Goal: Transaction & Acquisition: Purchase product/service

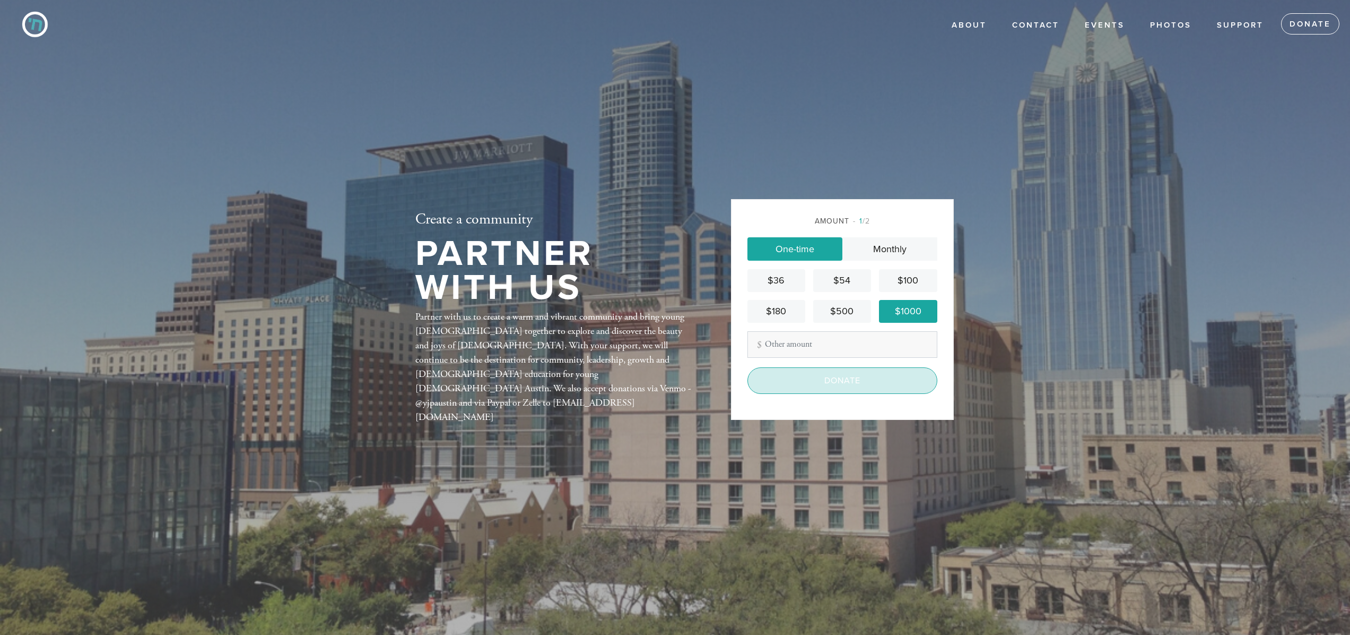
click at [824, 381] on input "Donate" at bounding box center [843, 380] width 190 height 27
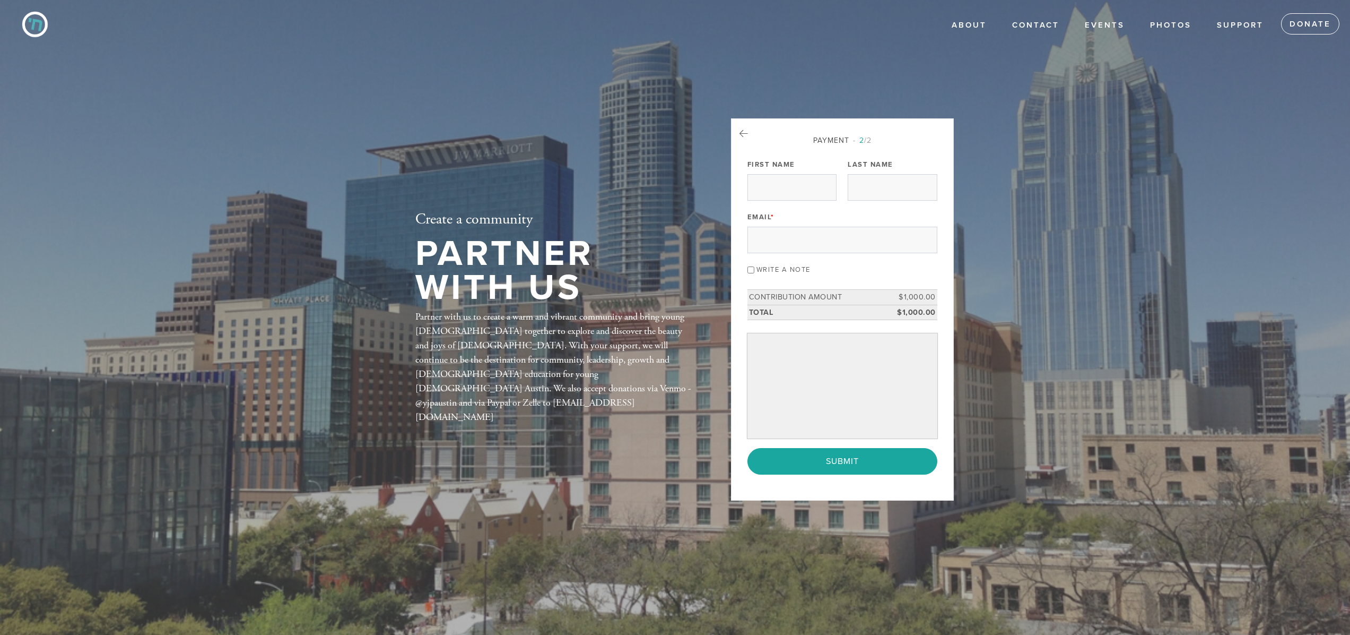
click at [769, 160] on label "First Name" at bounding box center [772, 165] width 48 height 10
click at [769, 174] on input "First Name" at bounding box center [792, 187] width 89 height 27
type input "[PERSON_NAME]"
type input "Serfaty"
type input "[EMAIL_ADDRESS][DOMAIN_NAME]"
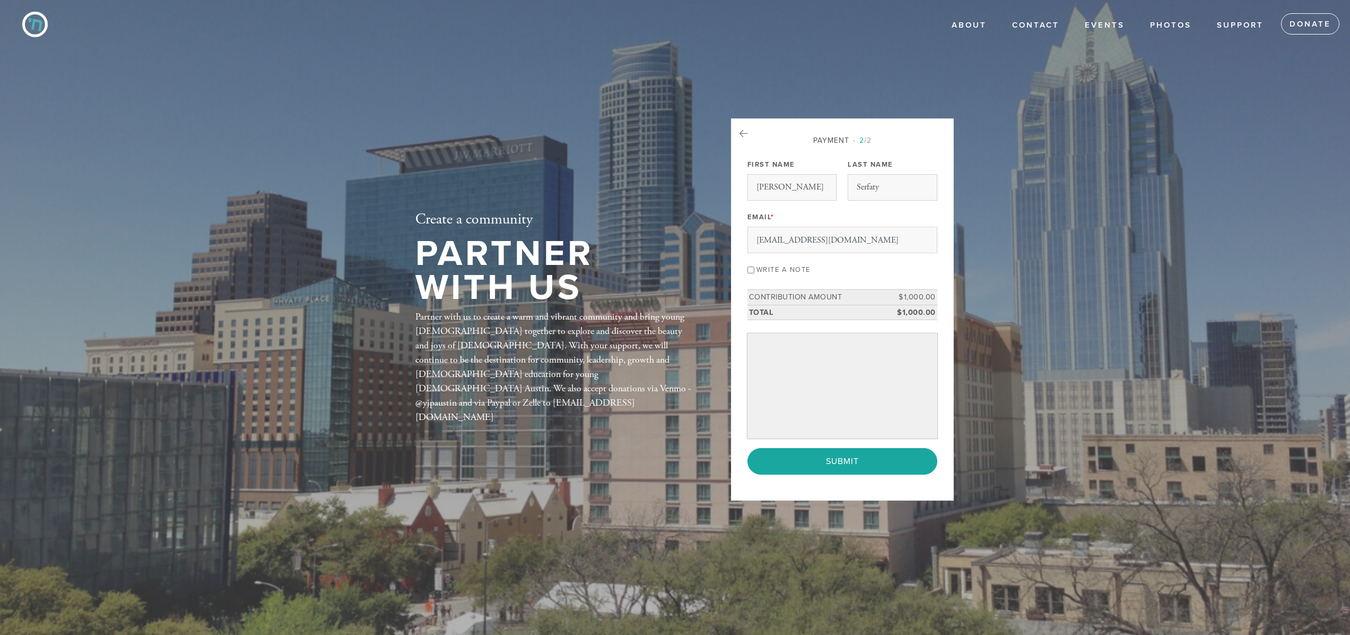
click at [754, 275] on div "Write a note" at bounding box center [843, 269] width 190 height 14
click at [750, 268] on input "Write a note" at bounding box center [751, 269] width 7 height 7
checkbox input "true"
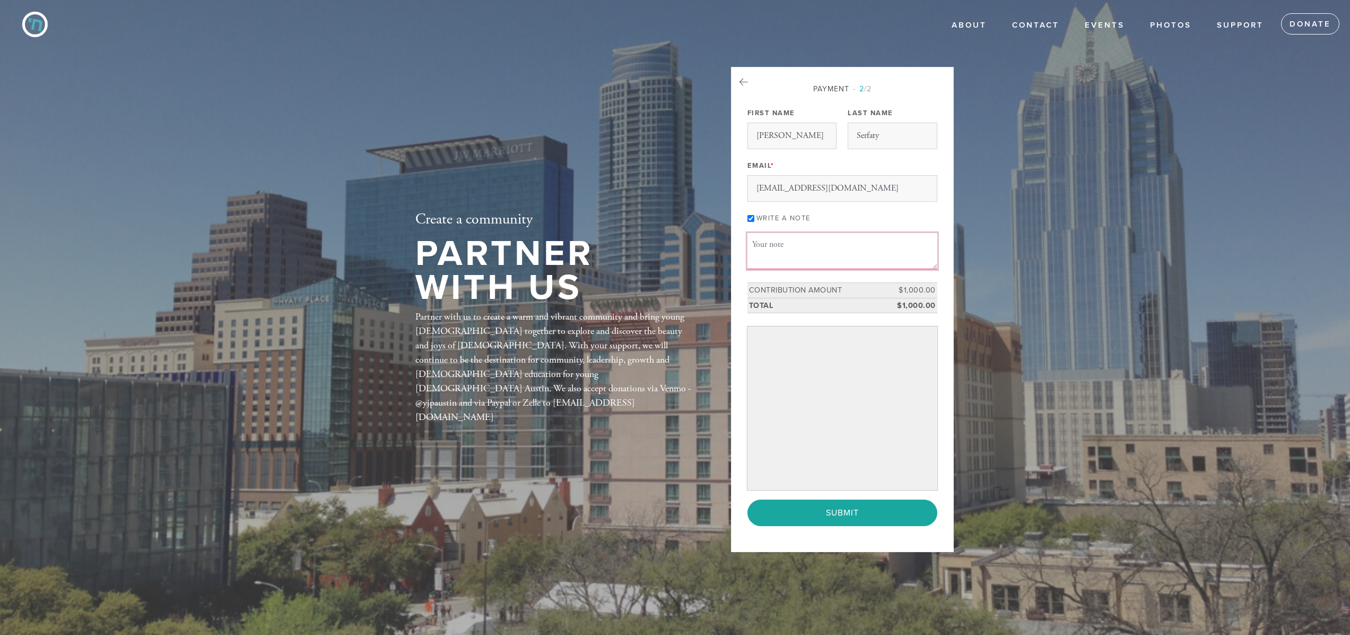
click at [780, 245] on textarea "Message or dedication" at bounding box center [843, 251] width 190 height 36
type textarea "I"
type textarea "For the park bench.. In memory of [PERSON_NAME]"
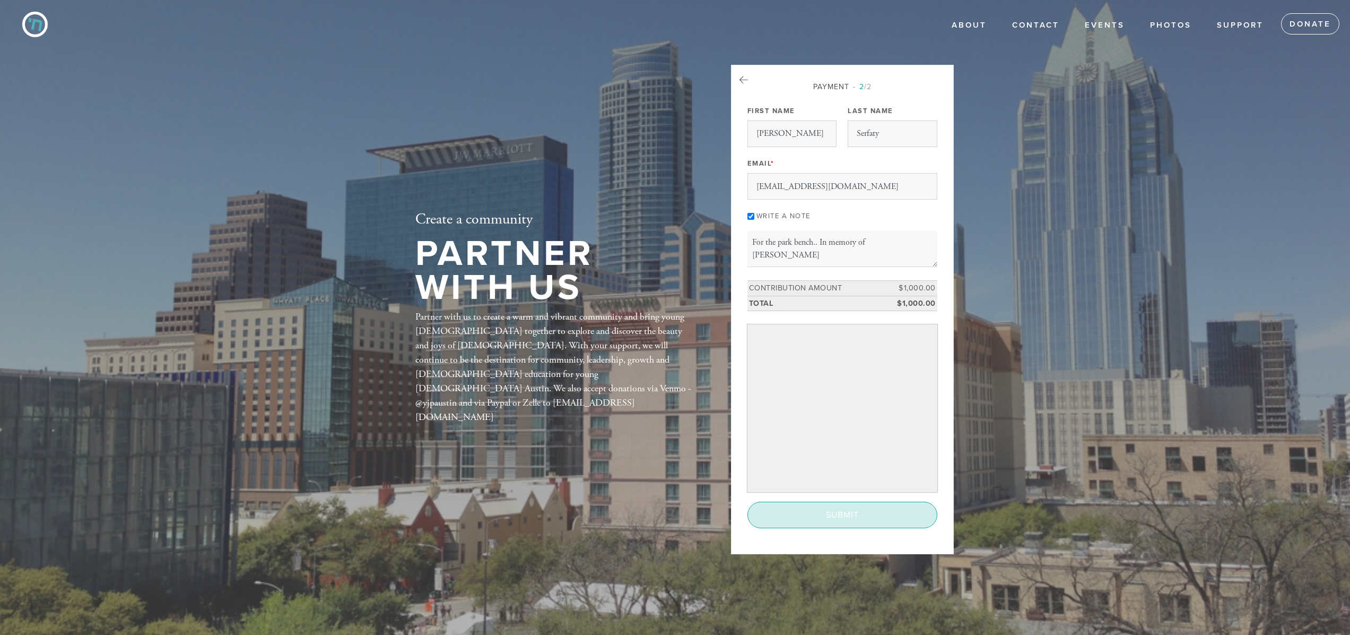
click at [839, 514] on input "Submit" at bounding box center [843, 514] width 190 height 27
click at [838, 511] on div "< Previous Page Submit" at bounding box center [843, 514] width 190 height 27
click at [827, 178] on input "[EMAIL_ADDRESS][DOMAIN_NAME]" at bounding box center [843, 186] width 190 height 27
click at [1088, 183] on header "About About Shul Services Kosher Contact Events Photos Support Chai Society Spo…" at bounding box center [675, 317] width 1350 height 635
click at [798, 258] on textarea "For the park bench.. In memory of [PERSON_NAME]" at bounding box center [843, 249] width 190 height 36
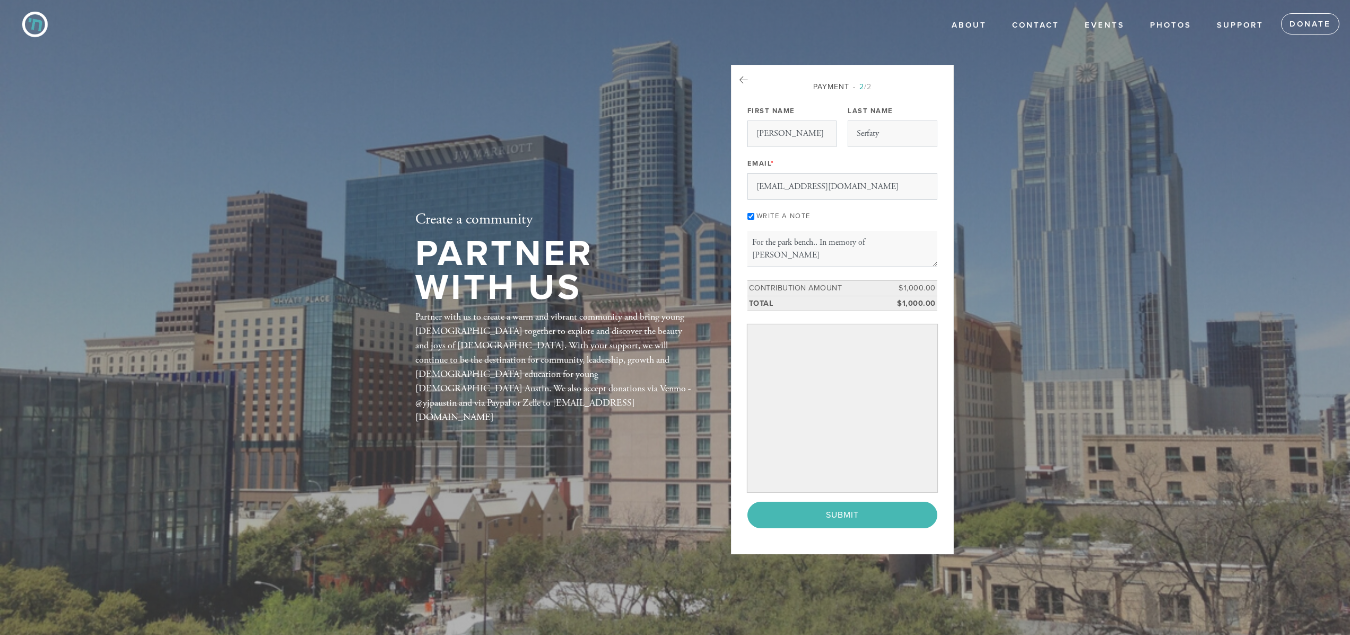
click at [1076, 251] on header "About About Shul Services Kosher Contact Events Photos Support Chai Society Spo…" at bounding box center [675, 317] width 1350 height 635
click at [833, 513] on div "< Previous Page Submit" at bounding box center [843, 514] width 190 height 27
click at [832, 513] on div "< Previous Page Submit" at bounding box center [843, 514] width 190 height 27
click at [833, 513] on div "< Previous Page Submit" at bounding box center [843, 514] width 190 height 27
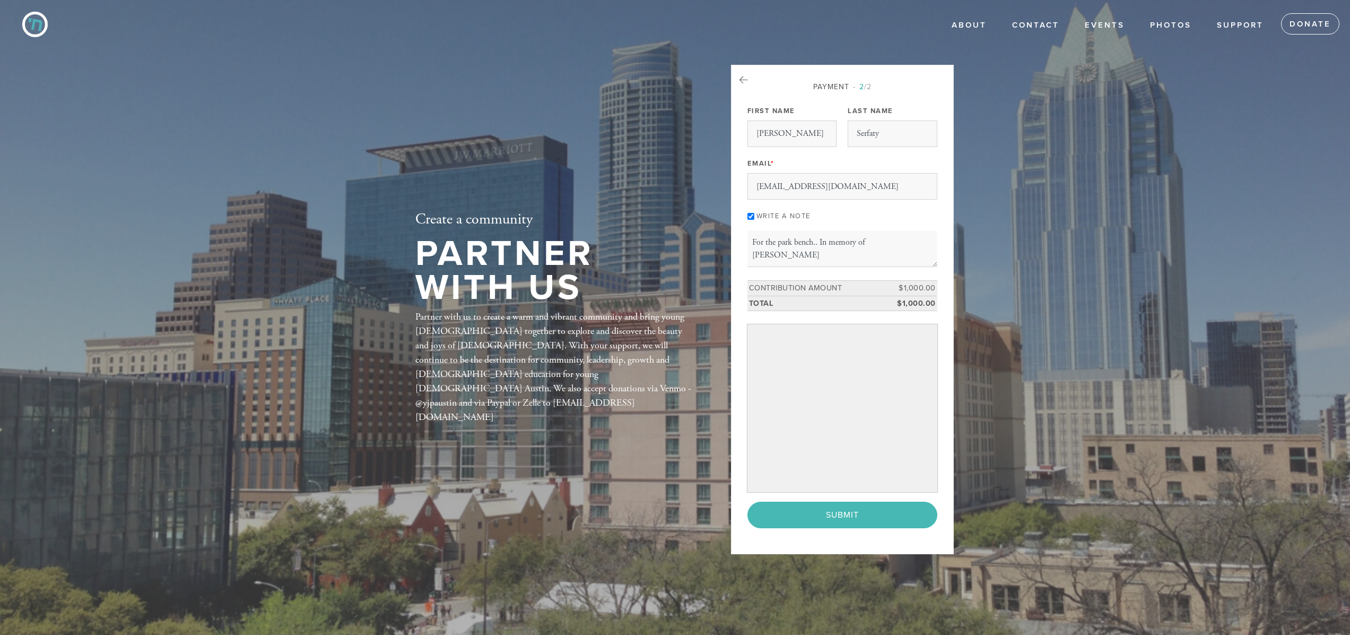
click at [833, 513] on div "< Previous Page Submit" at bounding box center [843, 514] width 190 height 27
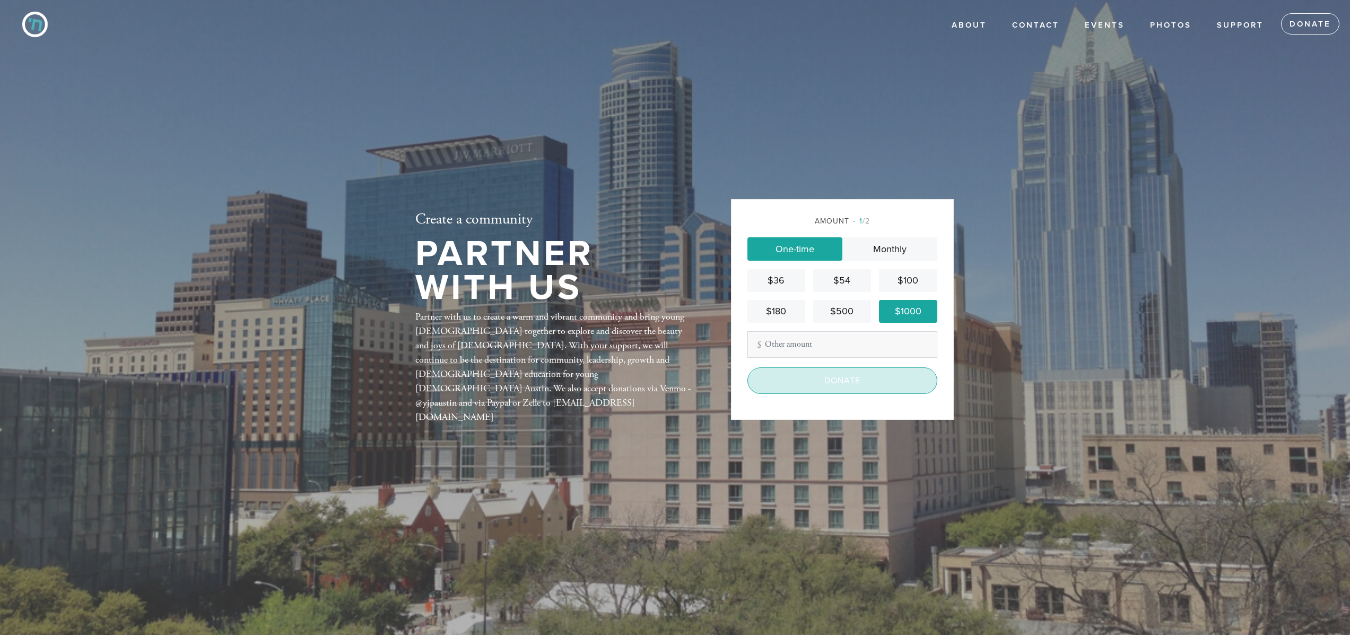
click at [850, 385] on input "Donate" at bounding box center [843, 380] width 190 height 27
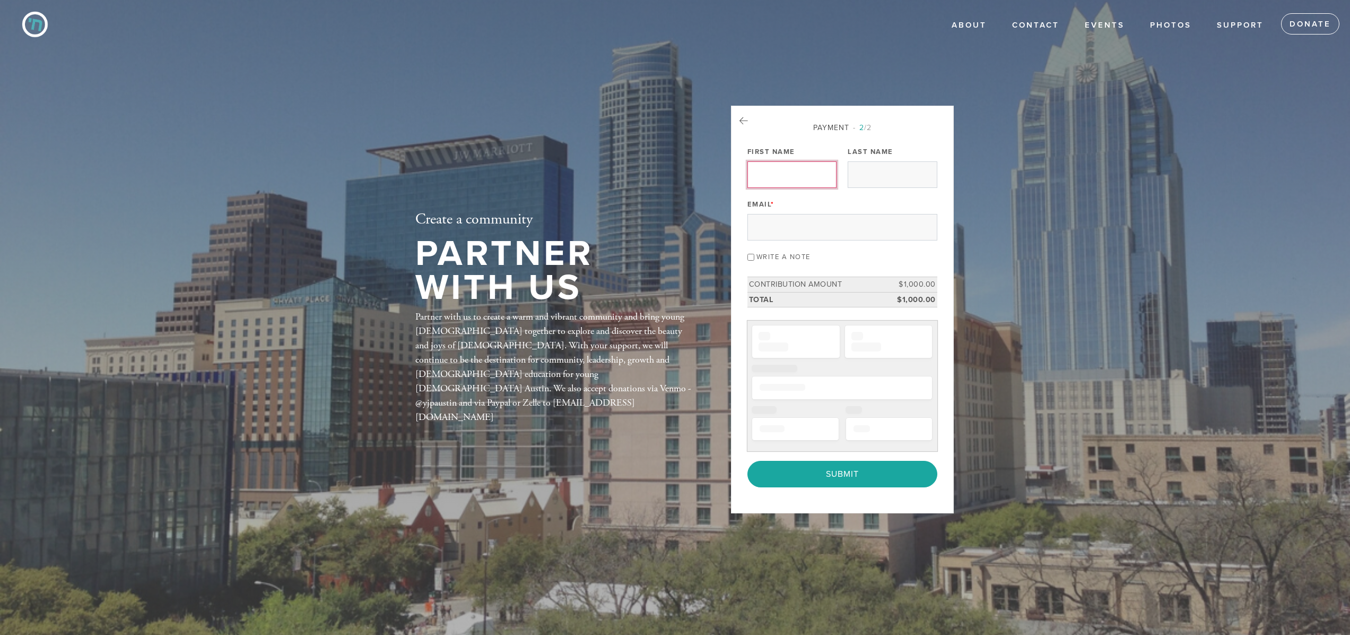
click at [796, 174] on input "First Name" at bounding box center [792, 174] width 89 height 27
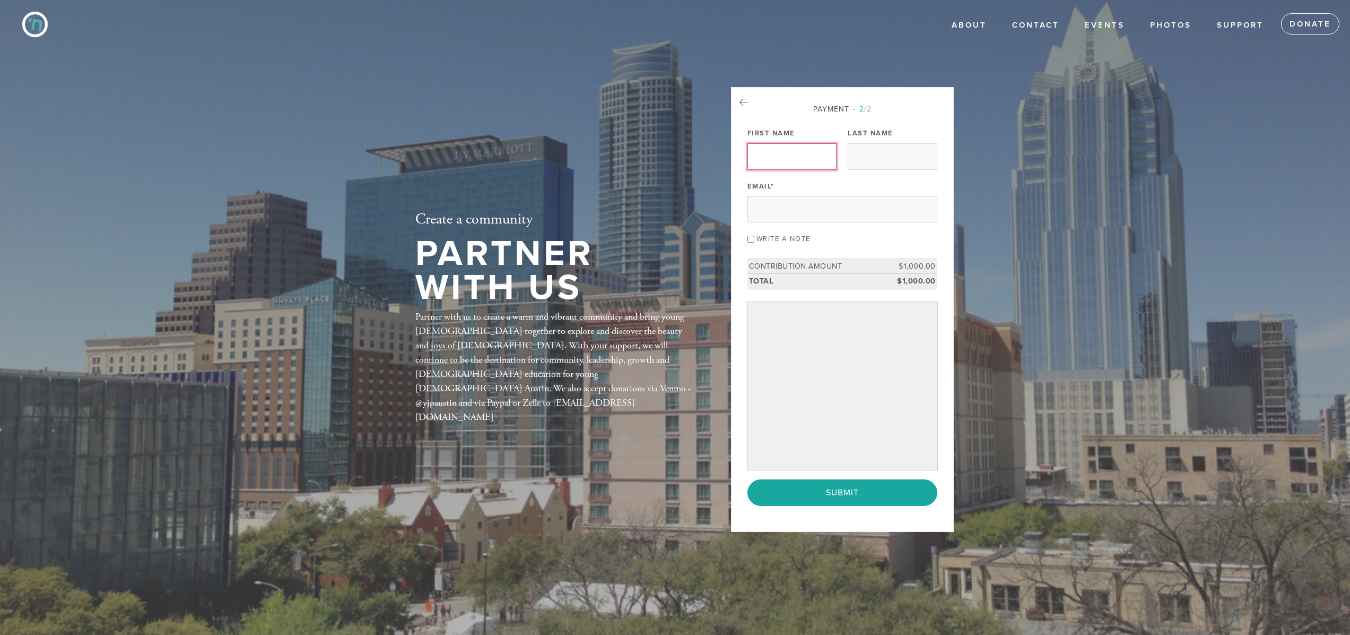
click at [783, 159] on input "First Name" at bounding box center [792, 156] width 89 height 27
click at [777, 207] on input "Email *" at bounding box center [843, 208] width 190 height 27
type input "[EMAIL_ADDRESS][DOMAIN_NAME]"
type input "[PERSON_NAME]"
type input "Serfaty"
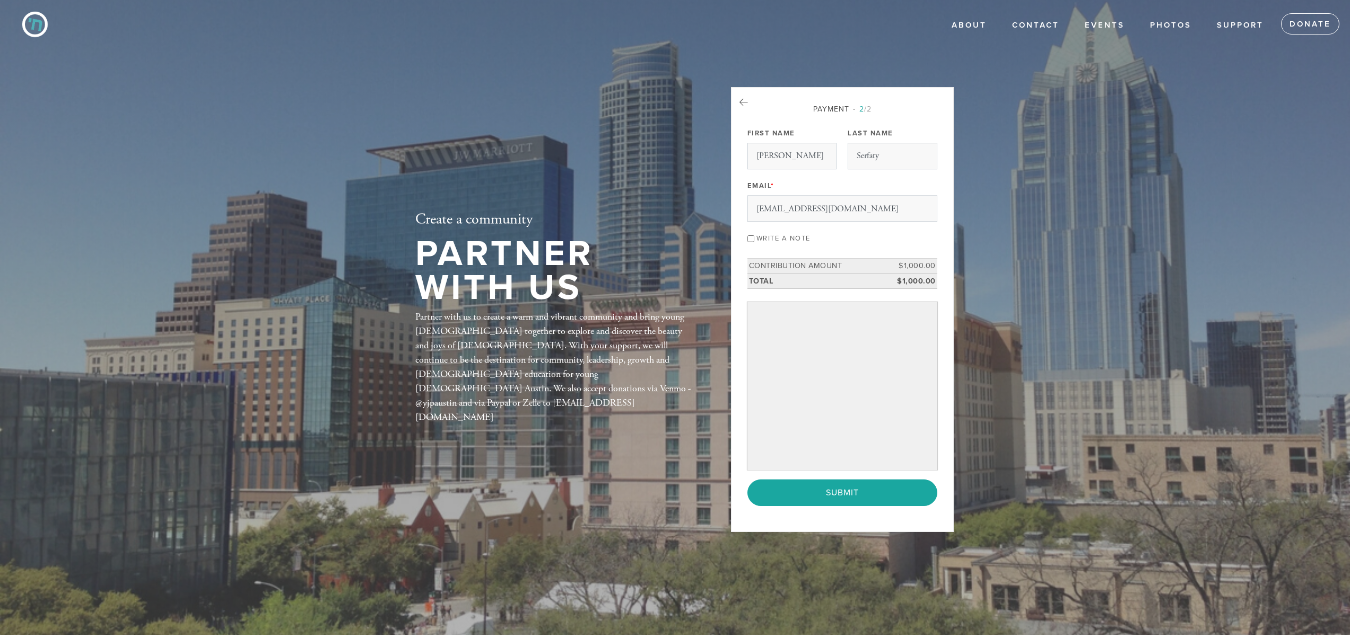
click at [750, 241] on input "Write a note" at bounding box center [751, 238] width 7 height 7
checkbox input "true"
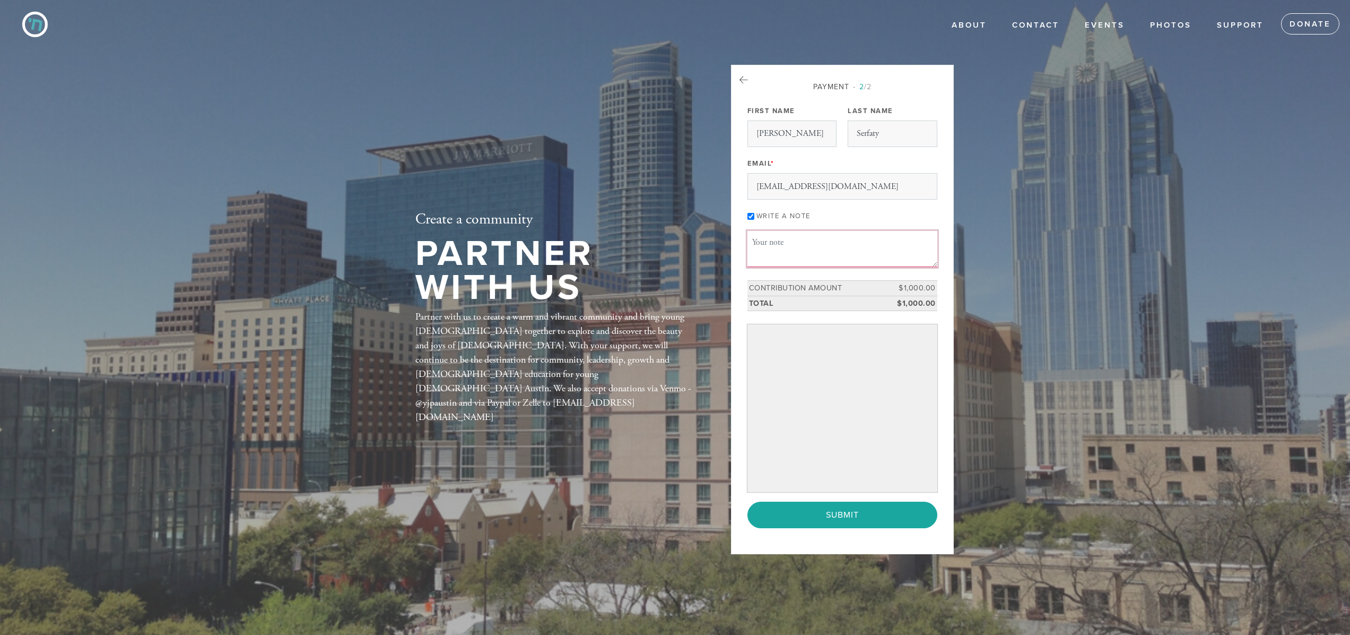
click at [769, 249] on textarea "Message or dedication" at bounding box center [843, 249] width 190 height 36
type textarea "For the park bench... In memory of Yehuda Ben Shlomo"
click at [1074, 410] on header "About About Shul Services Kosher Contact Events Photos Support Chai Society Spo…" at bounding box center [675, 317] width 1350 height 635
click at [828, 516] on input "Submit" at bounding box center [843, 514] width 190 height 27
click at [837, 543] on div "Payment 2 /2 Payment Processor Pay Later Credit/Debit Card Stripe First Name Ga…" at bounding box center [842, 310] width 223 height 490
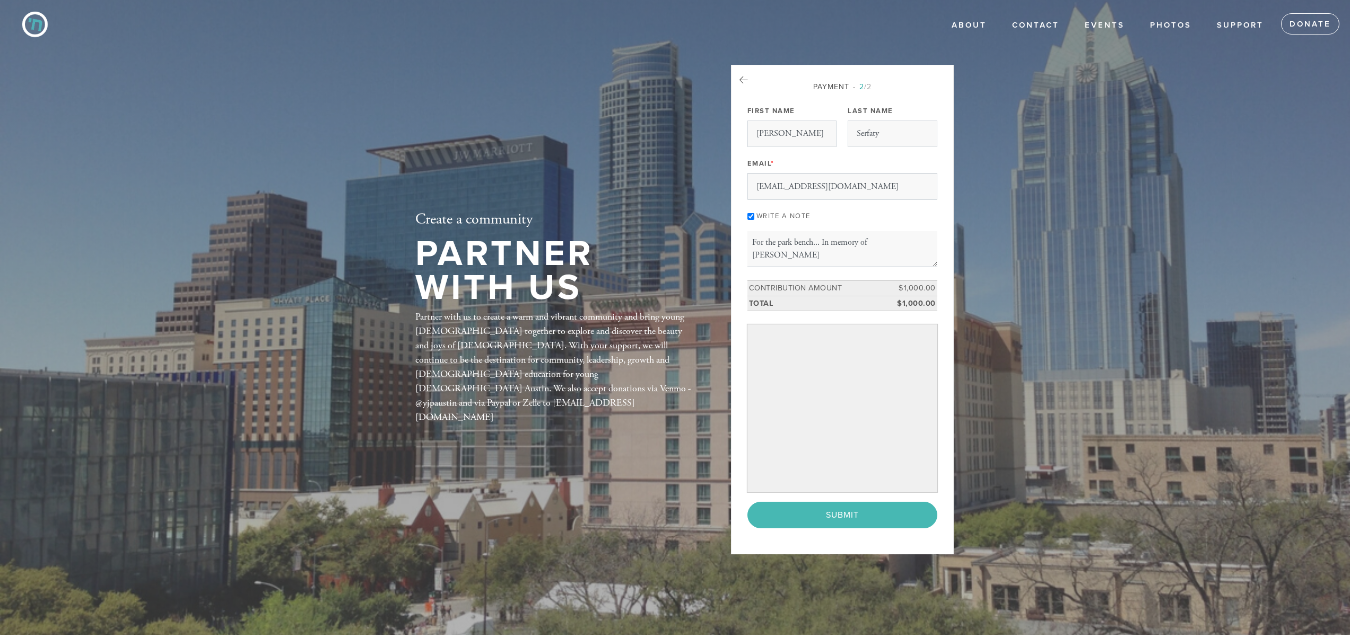
click at [842, 513] on div "< Previous Page Submit" at bounding box center [843, 514] width 190 height 27
click at [870, 515] on div "< Previous Page Submit" at bounding box center [843, 514] width 190 height 27
click at [845, 509] on div "< Previous Page Submit" at bounding box center [843, 514] width 190 height 27
click at [560, 178] on div "Create a community Partner with Us Partner with us to create a warm and vibrant…" at bounding box center [556, 317] width 334 height 507
click at [835, 516] on div "< Previous Page Submit" at bounding box center [843, 514] width 190 height 27
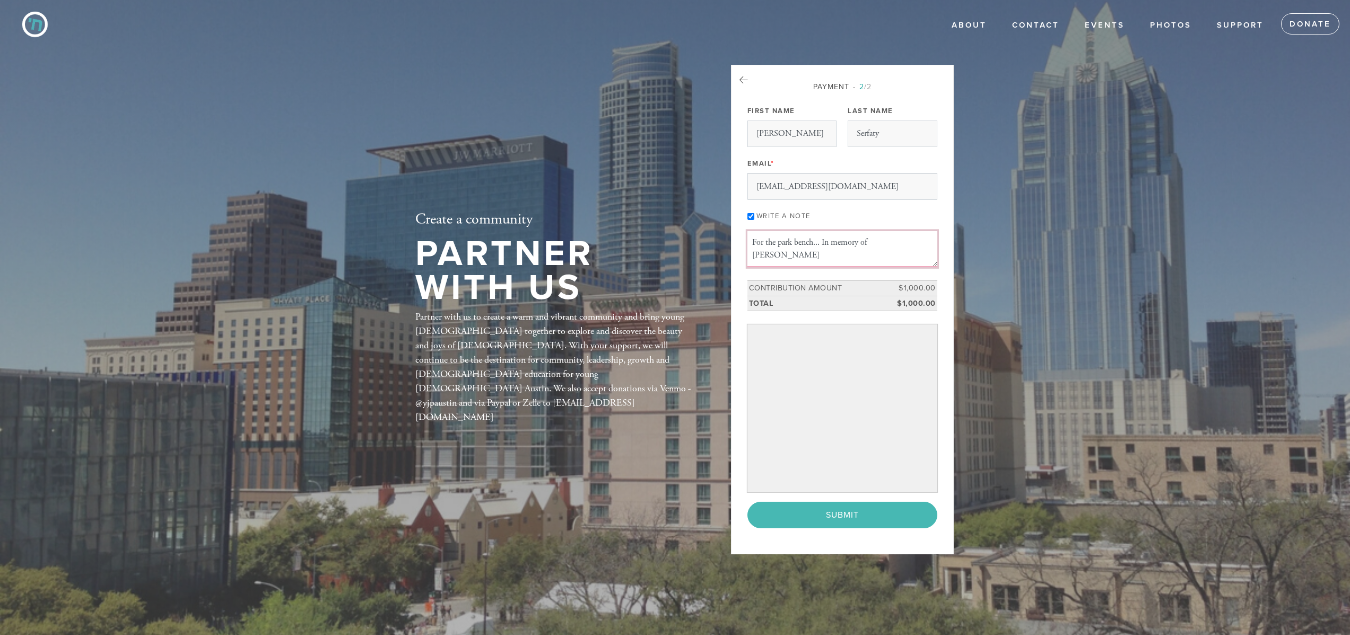
drag, startPoint x: 793, startPoint y: 256, endPoint x: 721, endPoint y: 234, distance: 75.0
click at [721, 234] on div "Create a community Partner with Us Partner with us to create a warm and vibrant…" at bounding box center [675, 317] width 573 height 507
